Goal: Task Accomplishment & Management: Use online tool/utility

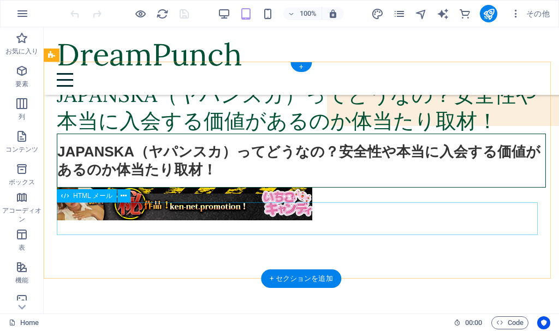
scroll to position [214, 0]
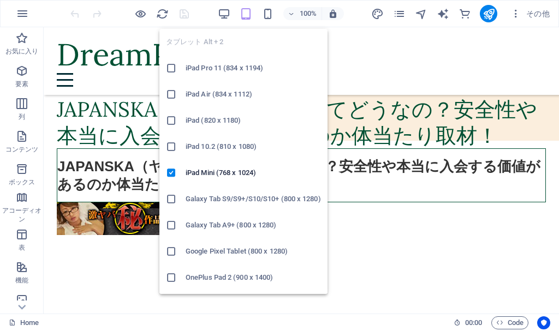
click at [241, 20] on icon "button" at bounding box center [245, 14] width 13 height 13
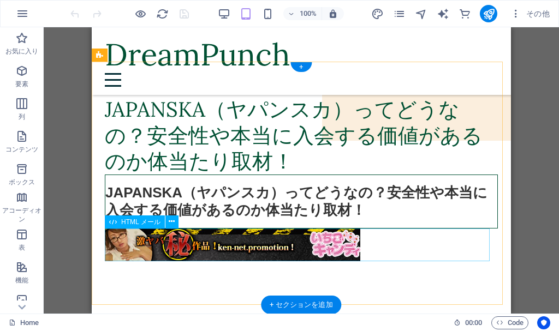
click at [170, 240] on div at bounding box center [301, 245] width 393 height 33
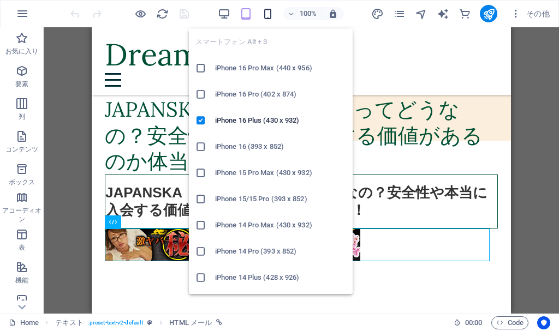
click at [262, 15] on icon "button" at bounding box center [267, 14] width 13 height 13
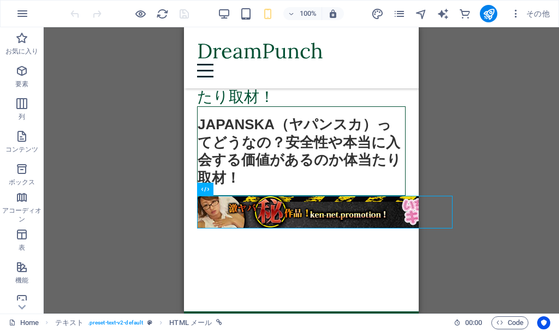
click at [447, 36] on div "既存のコンテンツを置き換えるには、ここにドラッグします。新しい要素を作成する場合は、「Ctrl」キーを押します。 H2 テキスト コンテナ コンテナ プレース…" at bounding box center [301, 170] width 515 height 286
click at [457, 93] on div "既存のコンテンツを置き換えるには、ここにドラッグします。新しい要素を作成する場合は、「Ctrl」キーを押します。 H2 テキスト コンテナ コンテナ プレース…" at bounding box center [301, 170] width 515 height 286
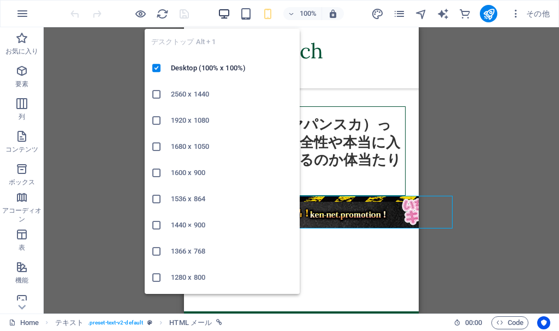
click at [228, 12] on icon "button" at bounding box center [224, 14] width 13 height 13
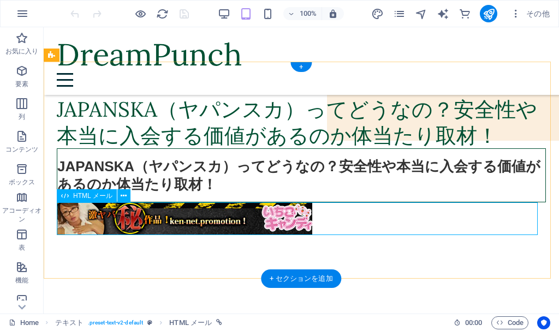
click at [159, 218] on div at bounding box center [301, 218] width 489 height 33
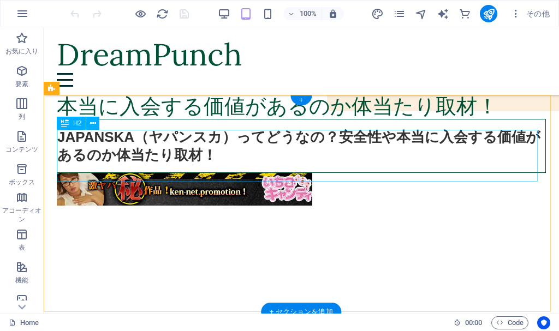
scroll to position [273, 0]
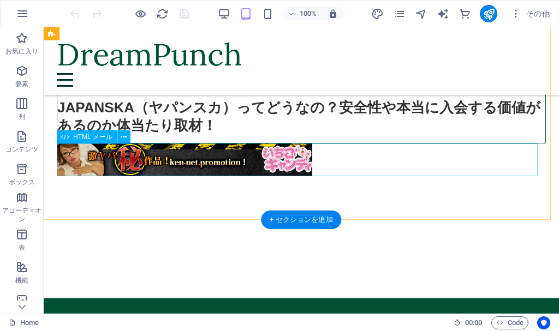
click at [166, 159] on div at bounding box center [301, 159] width 489 height 33
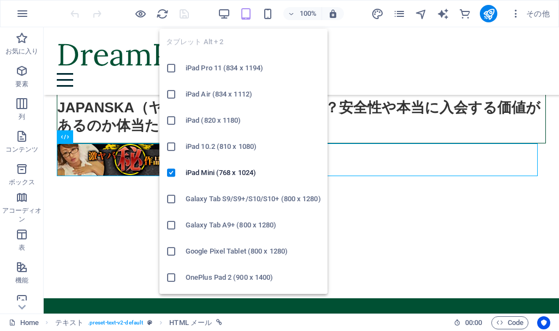
click at [248, 15] on icon "button" at bounding box center [245, 14] width 13 height 13
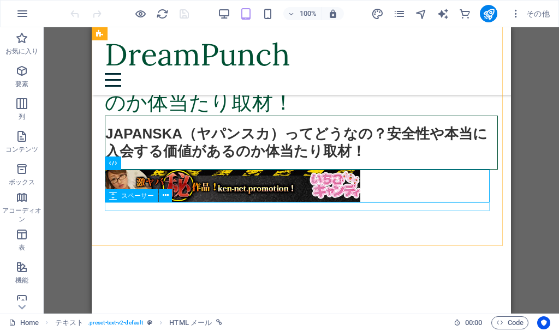
click at [139, 200] on div "スペーサー" at bounding box center [131, 195] width 53 height 13
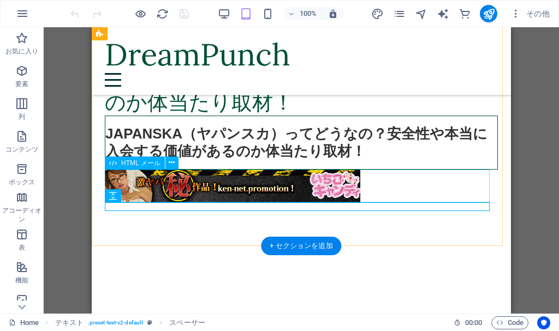
click at [202, 188] on div at bounding box center [301, 186] width 393 height 33
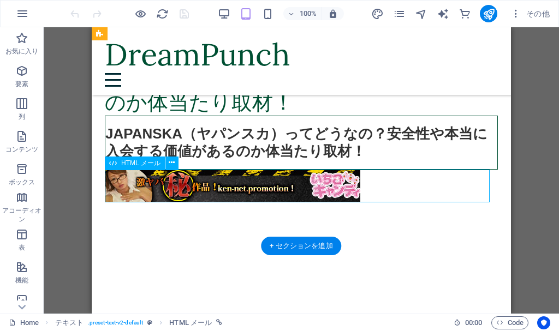
click at [202, 188] on div at bounding box center [301, 186] width 393 height 33
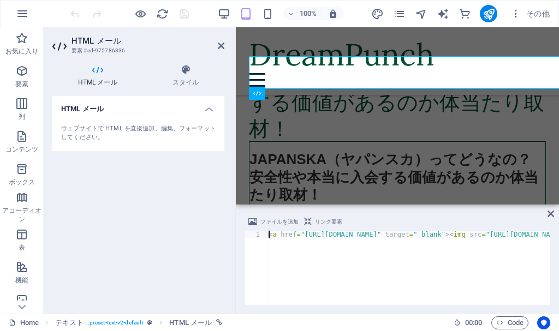
scroll to position [386, 0]
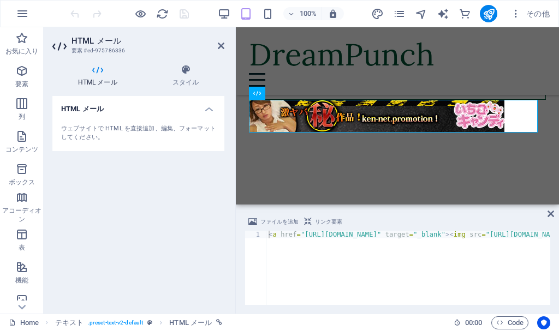
click at [202, 187] on div "HTML メール ウェブサイトで HTML を直接追加、編集、フォーマットしてください。" at bounding box center [138, 200] width 172 height 209
click at [175, 53] on h3 "要素 #ed-975786336" at bounding box center [136, 51] width 131 height 10
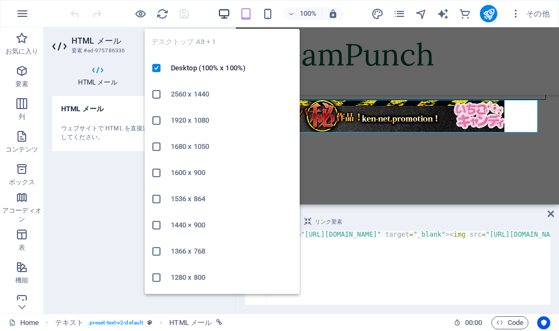
click at [220, 17] on icon "button" at bounding box center [224, 14] width 13 height 13
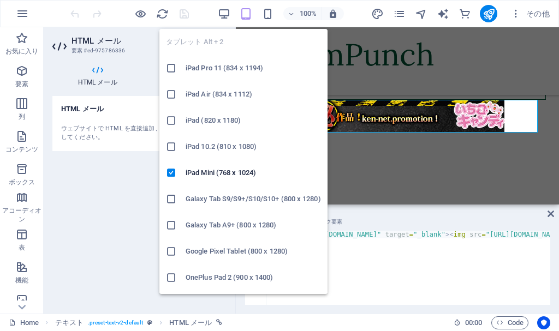
click at [244, 14] on icon "button" at bounding box center [245, 14] width 13 height 13
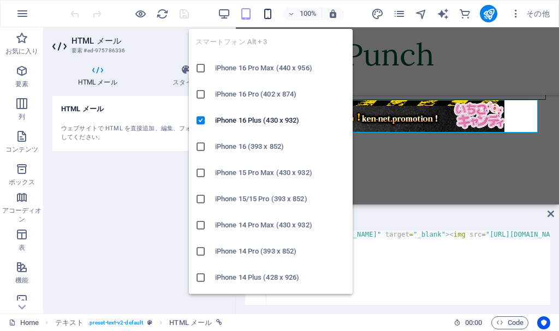
click at [261, 13] on icon "button" at bounding box center [267, 14] width 13 height 13
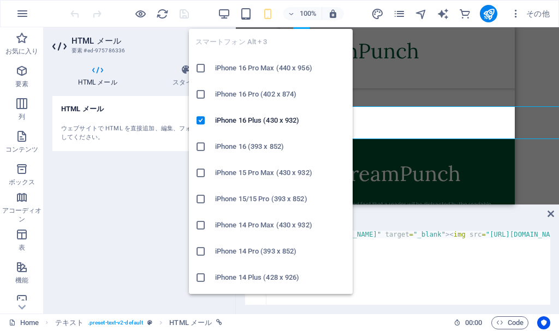
scroll to position [380, 0]
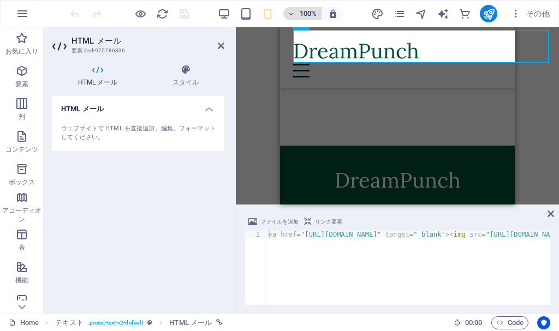
click at [309, 12] on h6 "100%" at bounding box center [307, 13] width 17 height 13
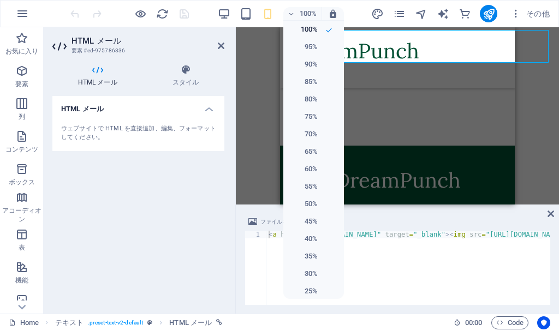
click at [333, 15] on div at bounding box center [279, 165] width 559 height 331
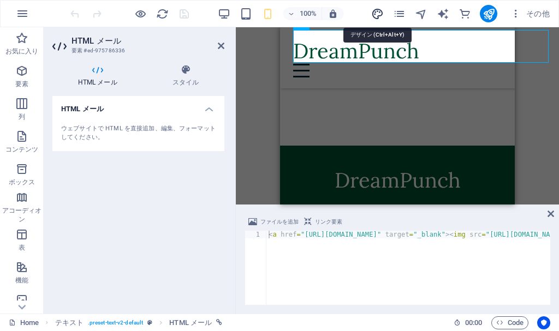
click at [381, 15] on icon "design" at bounding box center [377, 14] width 13 height 13
select select "px"
select select "400"
select select "px"
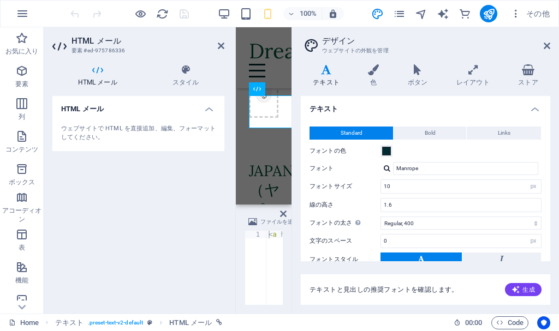
scroll to position [1563, 0]
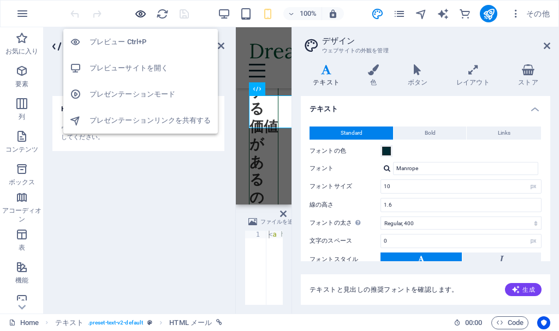
click at [135, 14] on icon "button" at bounding box center [140, 14] width 13 height 13
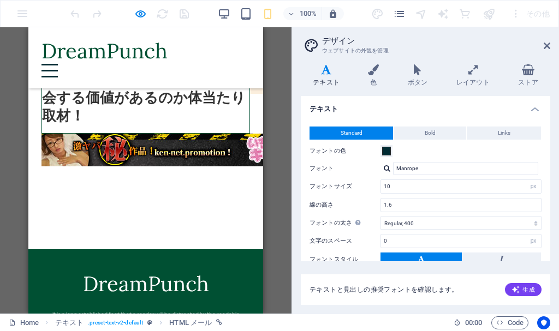
scroll to position [152, 0]
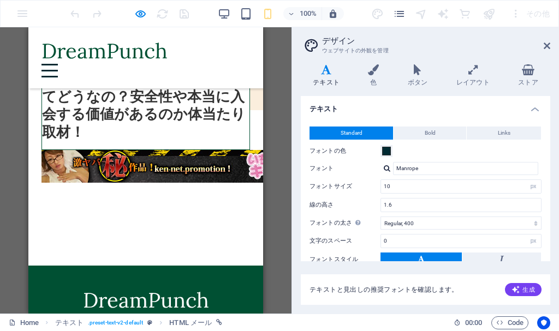
click at [212, 156] on img at bounding box center [168, 166] width 255 height 33
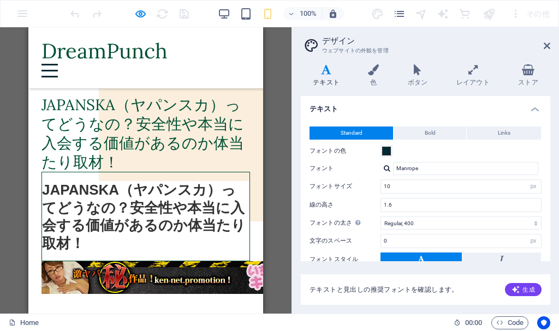
scroll to position [0, 0]
